Goal: Task Accomplishment & Management: Complete application form

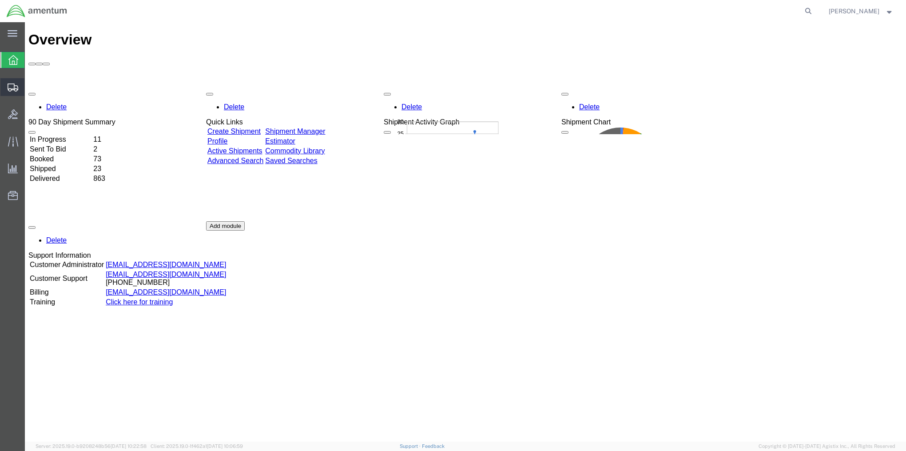
click at [0, 0] on span "Create Shipment" at bounding box center [0, 0] width 0 height 0
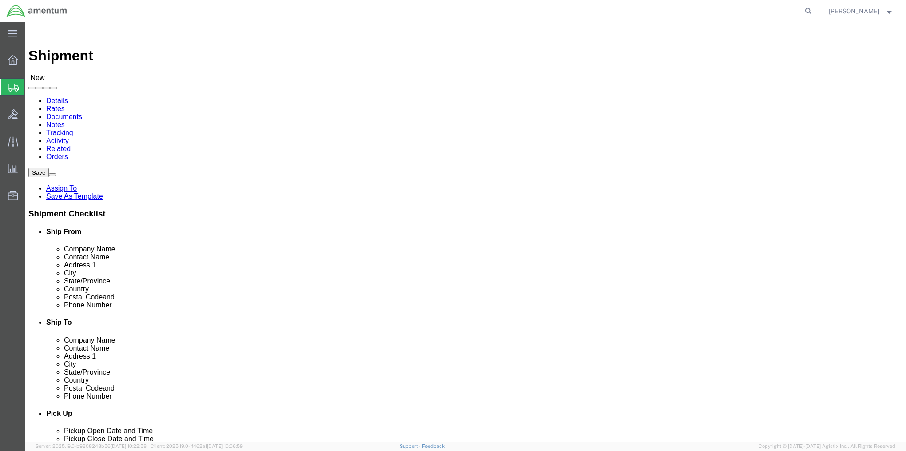
select select
select select "MYPROFILE"
select select "MD"
click link "ADDITIONAL INFORMATION"
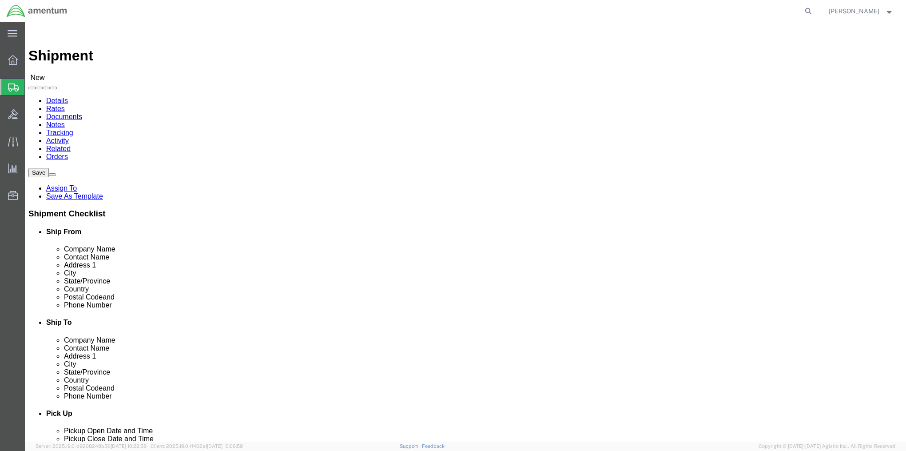
click input "text"
type input "SERCO"
type input "[PERSON_NAME]"
type input "Building [STREET_ADDRESS][PERSON_NAME]"
type input "Fort Bliss"
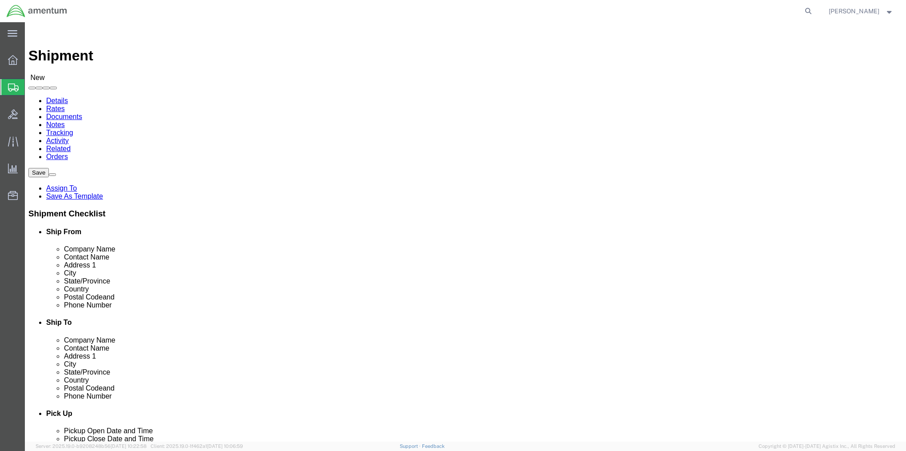
scroll to position [445, 0]
click input "Postal Code"
type input "79916"
type input "9158735014"
click link "ADDITIONAL INFORMATION"
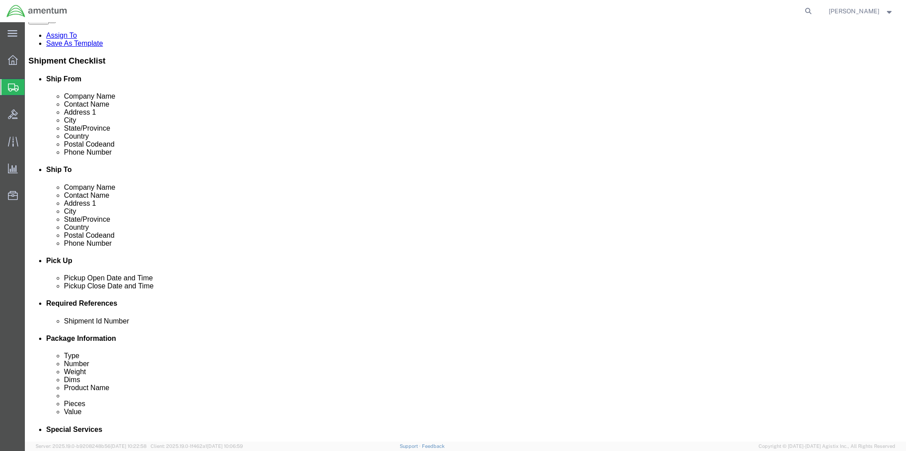
scroll to position [178, 0]
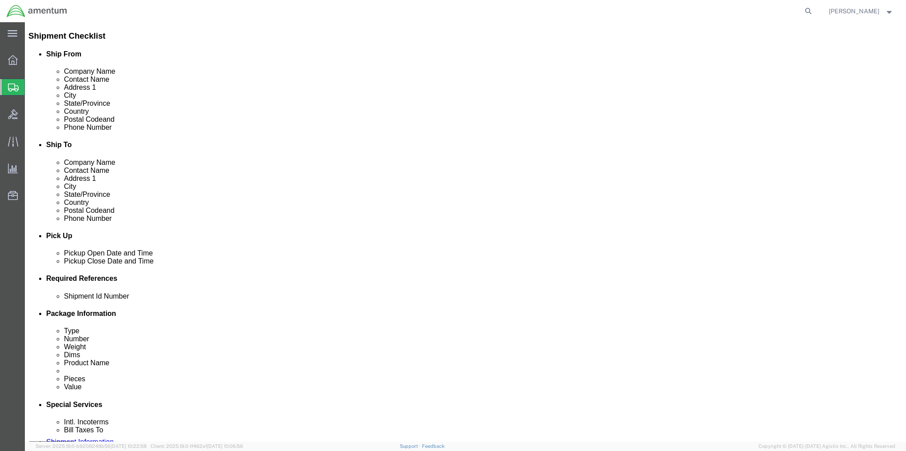
click div "[DATE] 11:00 AM"
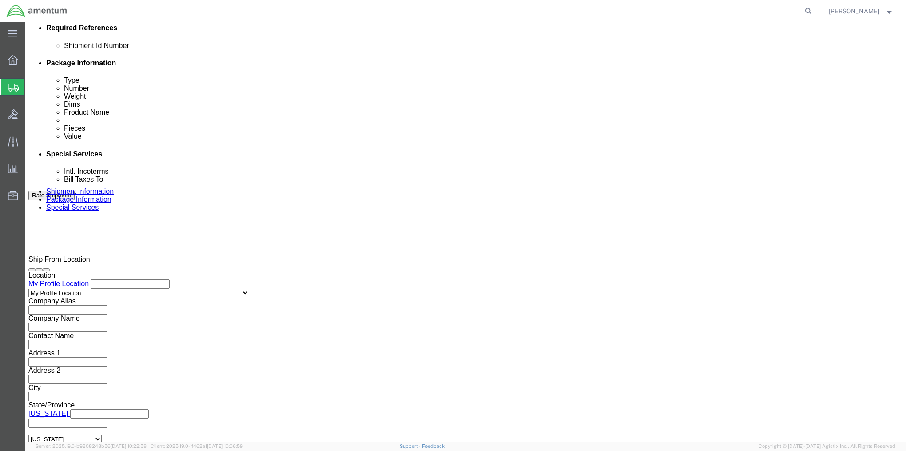
click input "3:00 AM"
type input "3:00 PM"
click button "Apply"
drag, startPoint x: 679, startPoint y: 385, endPoint x: 330, endPoint y: 273, distance: 365.7
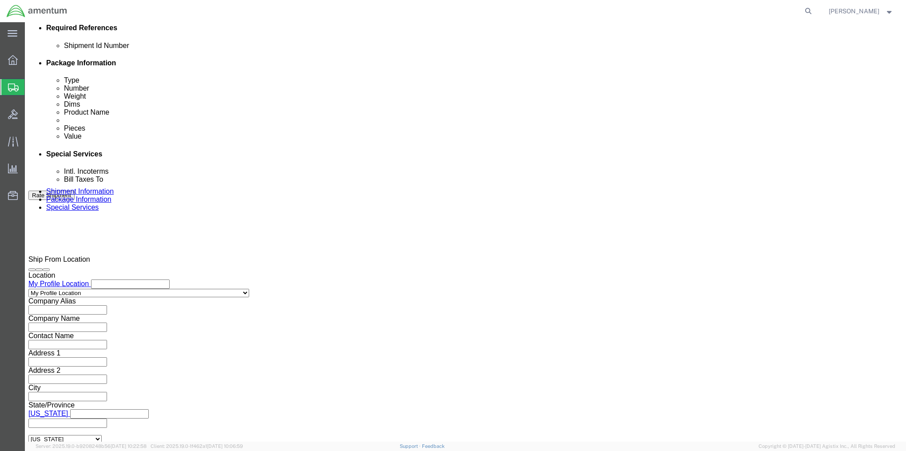
click div "Please fix the following errors Ship From Location Location My Profile Location…"
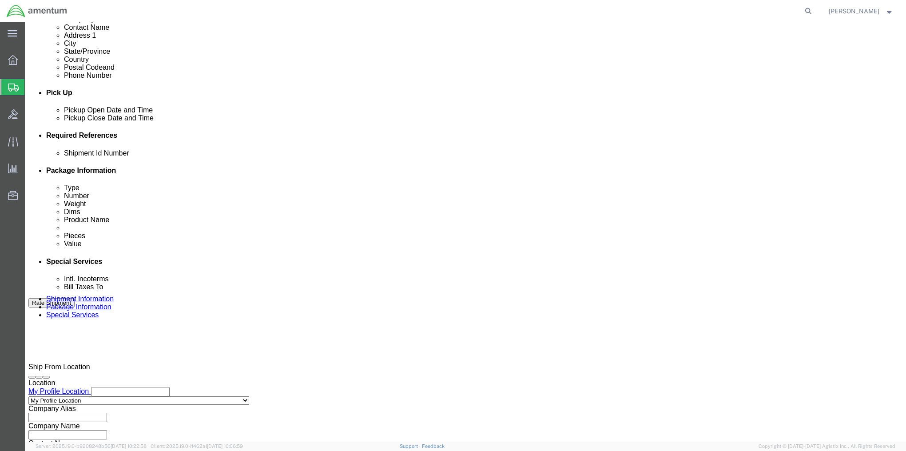
scroll to position [339, 0]
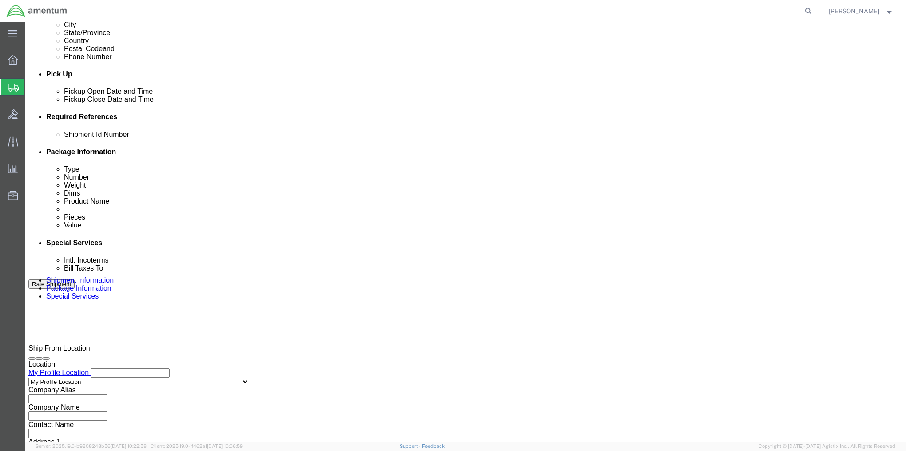
click input "text"
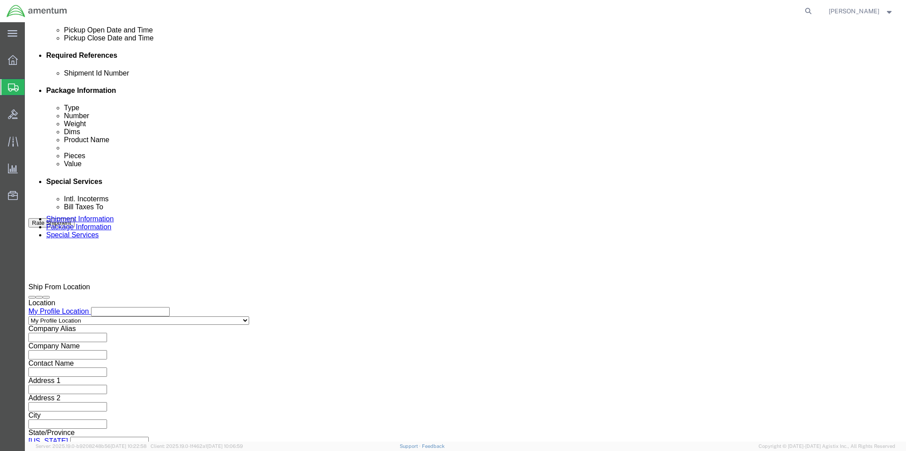
scroll to position [428, 0]
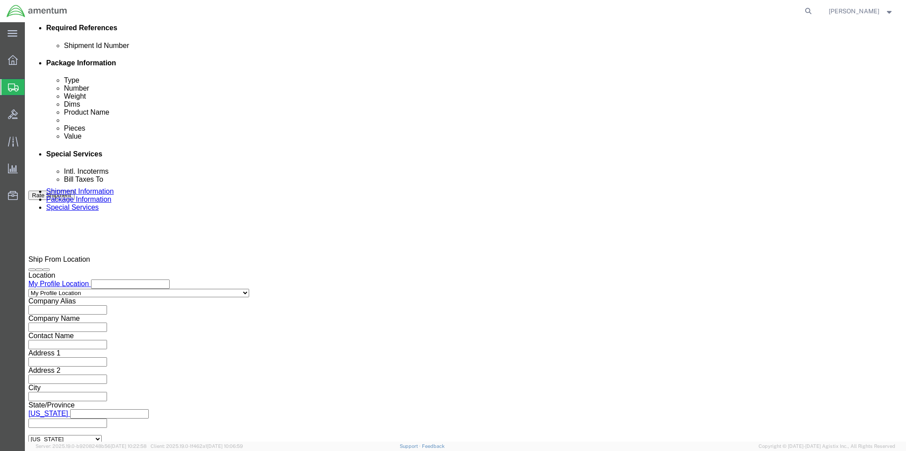
type input "2575.01.02.C.2002.4IGN"
click button "Continue"
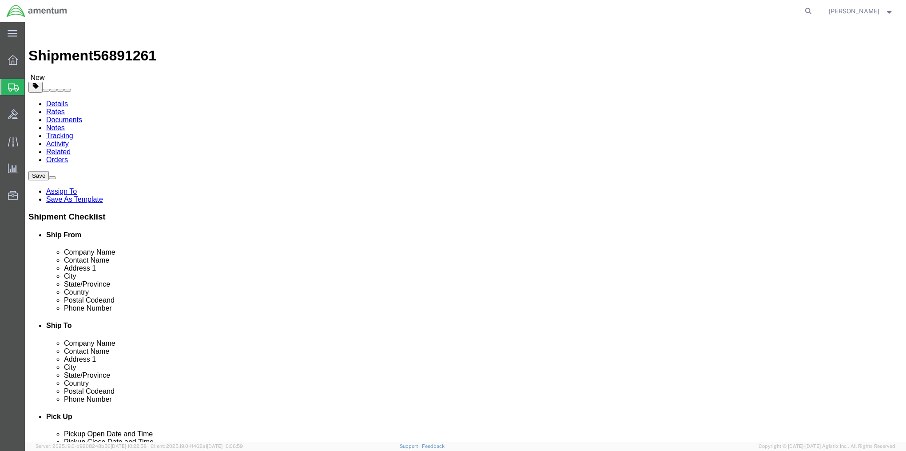
click select "Select BCK Boxes Bale(s) Basket(s) Bolt(s) Bottle(s) Buckets Bulk Bundle(s) Can…"
select select "CRAT"
click select "Select BCK Boxes Bale(s) Basket(s) Bolt(s) Bottle(s) Buckets Bulk Bundle(s) Can…"
click input "text"
type input "50"
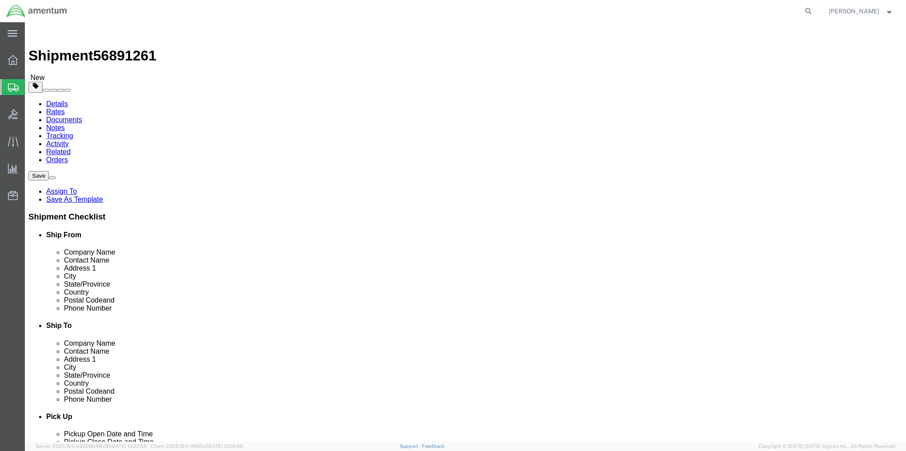
type input "44"
type input "47"
type input "341"
click link "Add Content"
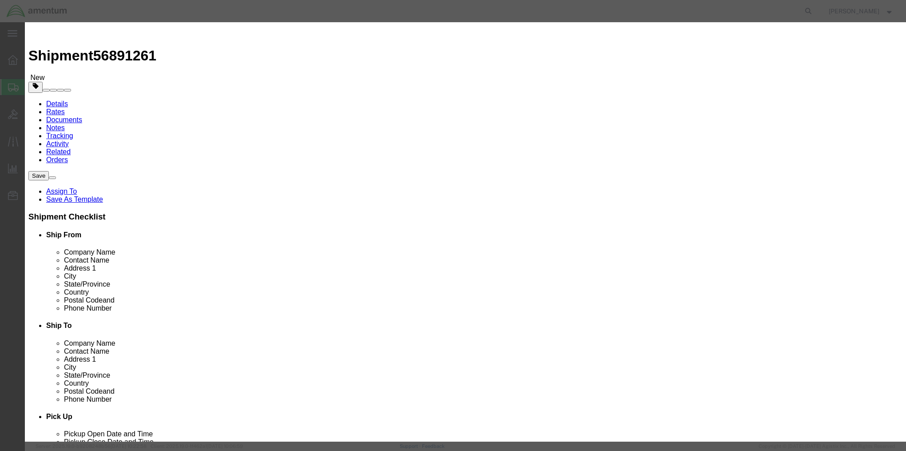
click input "text"
type input "4ID_NGC2 Persisent Systems"
type input "14"
click input "text"
type input "100000"
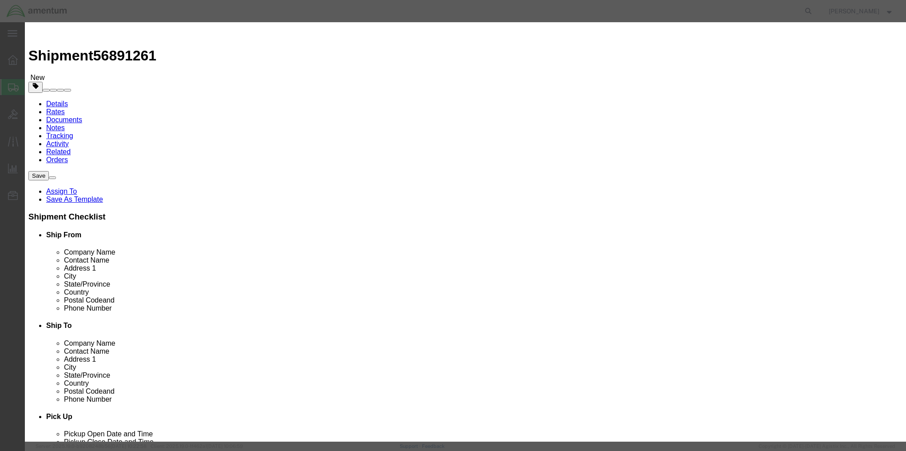
click select "Select 50 55 60 65 70 85 92.5 100 125 175 250 300 400"
select select "250"
click select "Select 50 55 60 65 70 85 92.5 100 125 175 250 300 400"
click button "Save & Close"
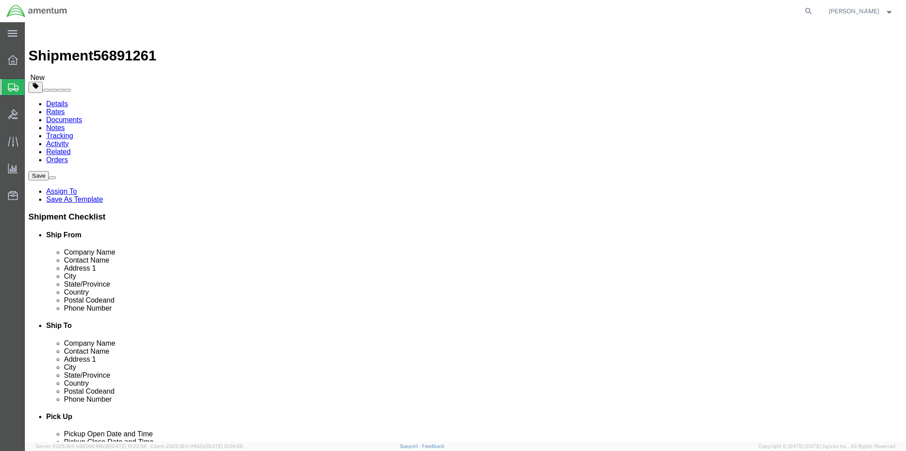
click button "Rate Shipment"
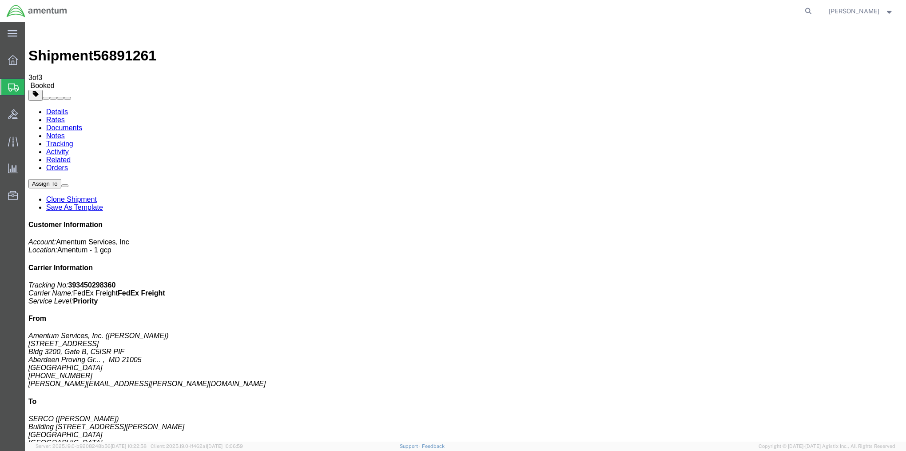
click at [69, 148] on link "Activity" at bounding box center [57, 152] width 23 height 8
click at [73, 140] on link "Tracking" at bounding box center [59, 144] width 27 height 8
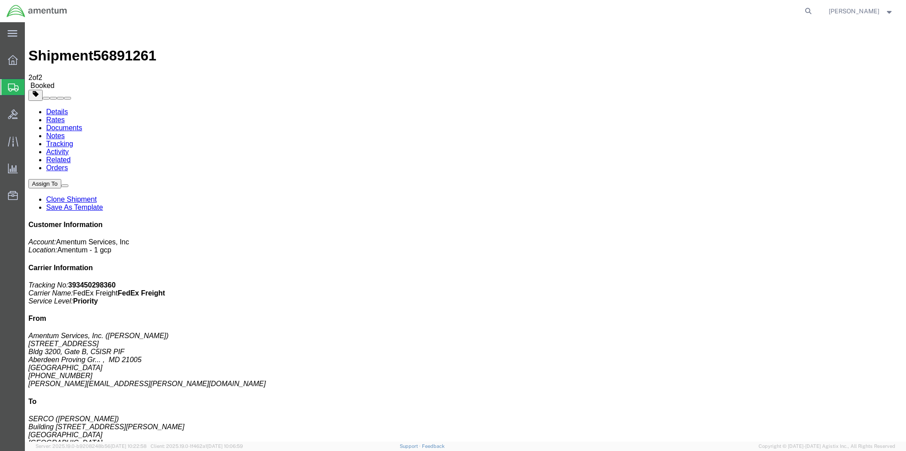
click at [0, 0] on span "Shipment Manager" at bounding box center [0, 0] width 0 height 0
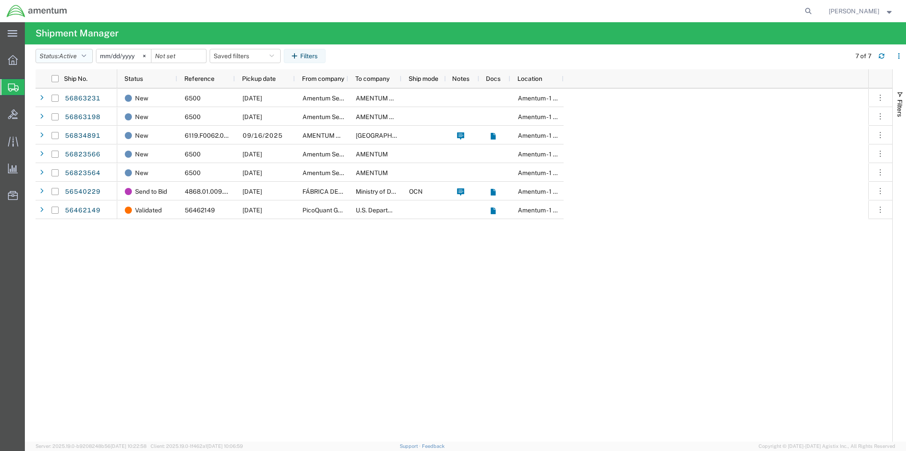
click at [90, 60] on button "Status: Active" at bounding box center [64, 56] width 57 height 14
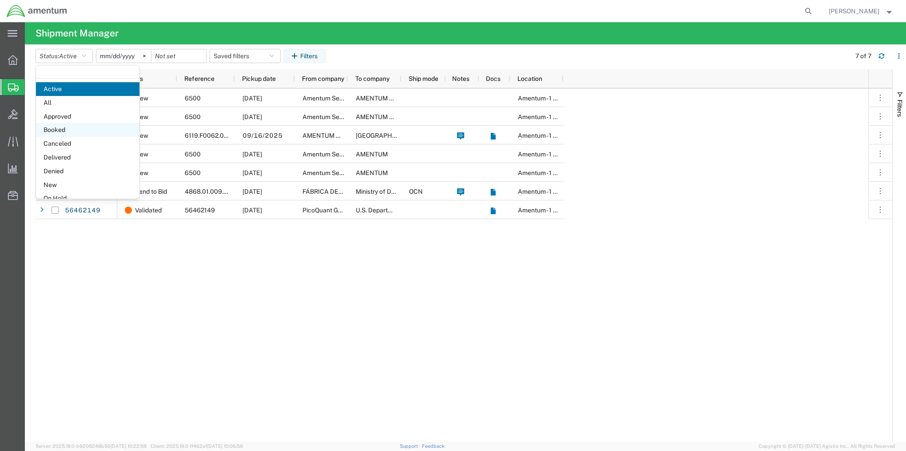
click at [64, 126] on span "Booked" at bounding box center [87, 130] width 103 height 14
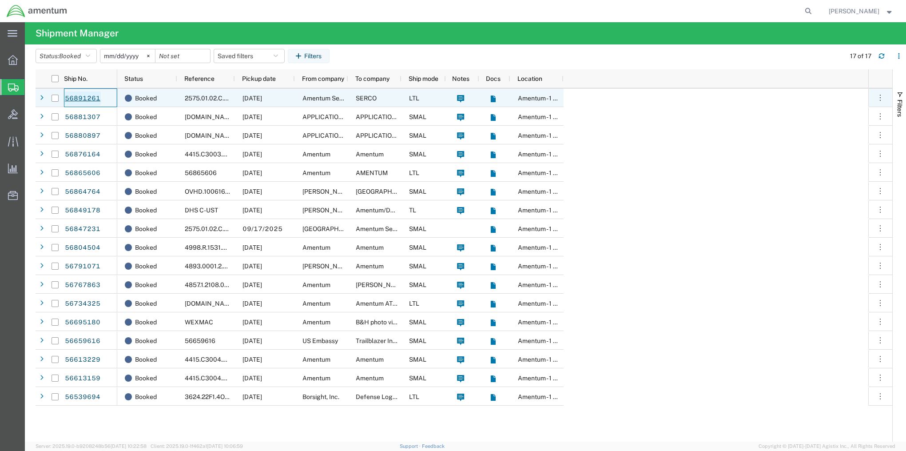
click at [73, 99] on link "56891261" at bounding box center [82, 98] width 36 height 14
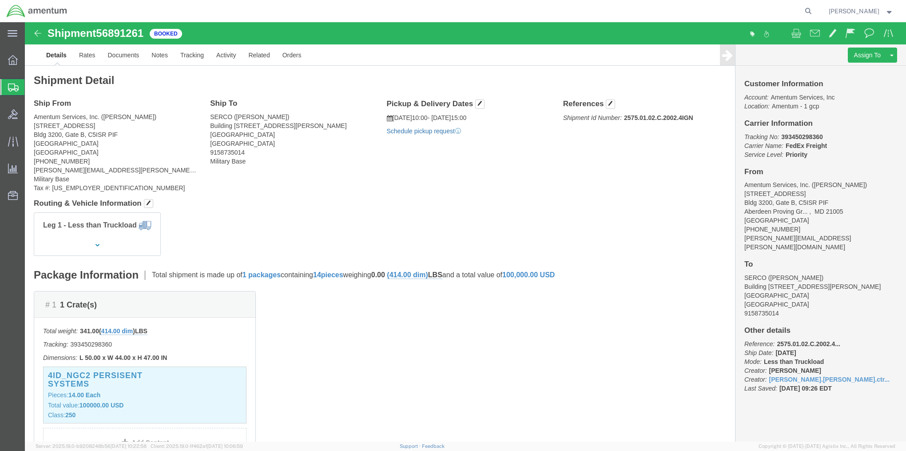
click link "Schedule pickup request"
